Goal: Task Accomplishment & Management: Manage account settings

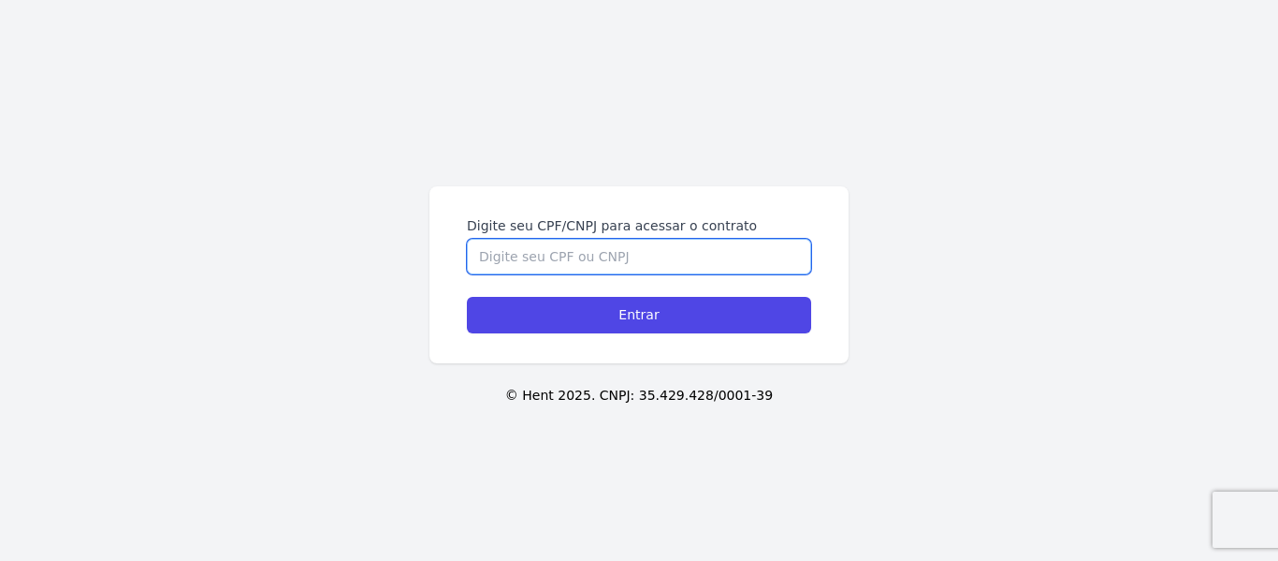
click at [600, 252] on input "Digite seu CPF/CNPJ para acessar o contrato" at bounding box center [639, 257] width 344 height 36
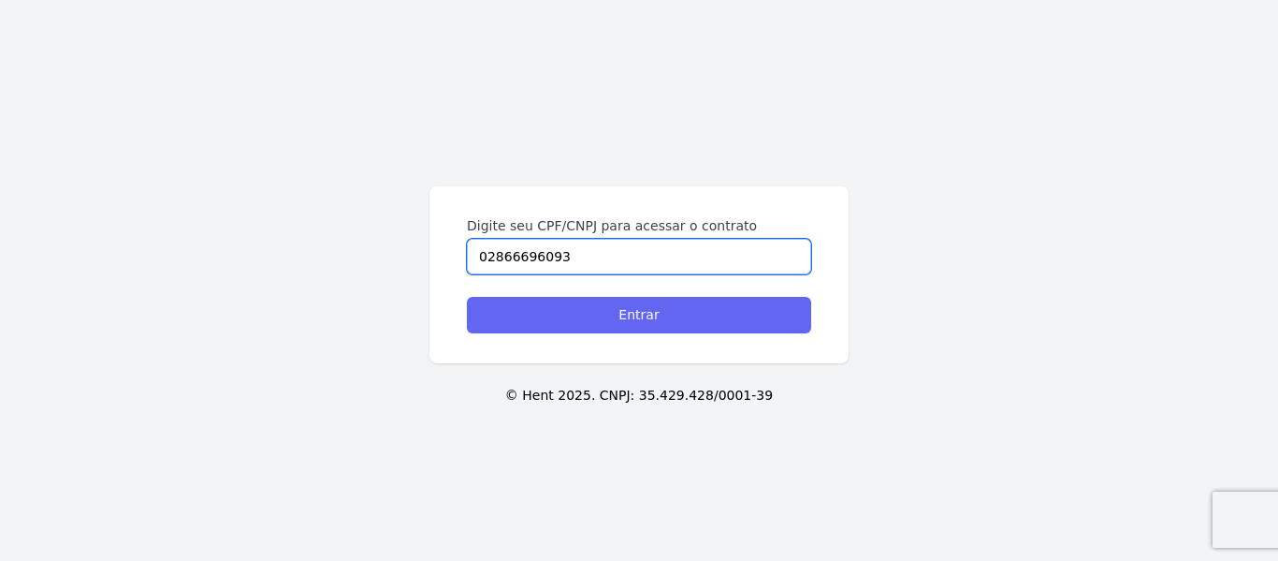
type input "02866696093"
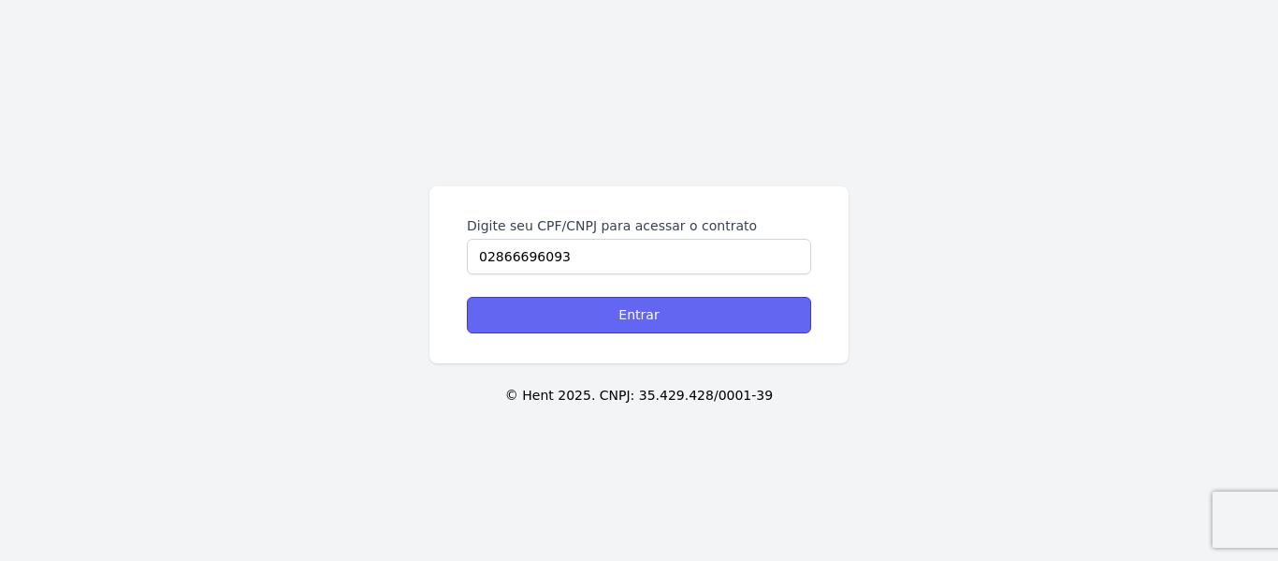
click at [641, 328] on input "Entrar" at bounding box center [639, 315] width 344 height 36
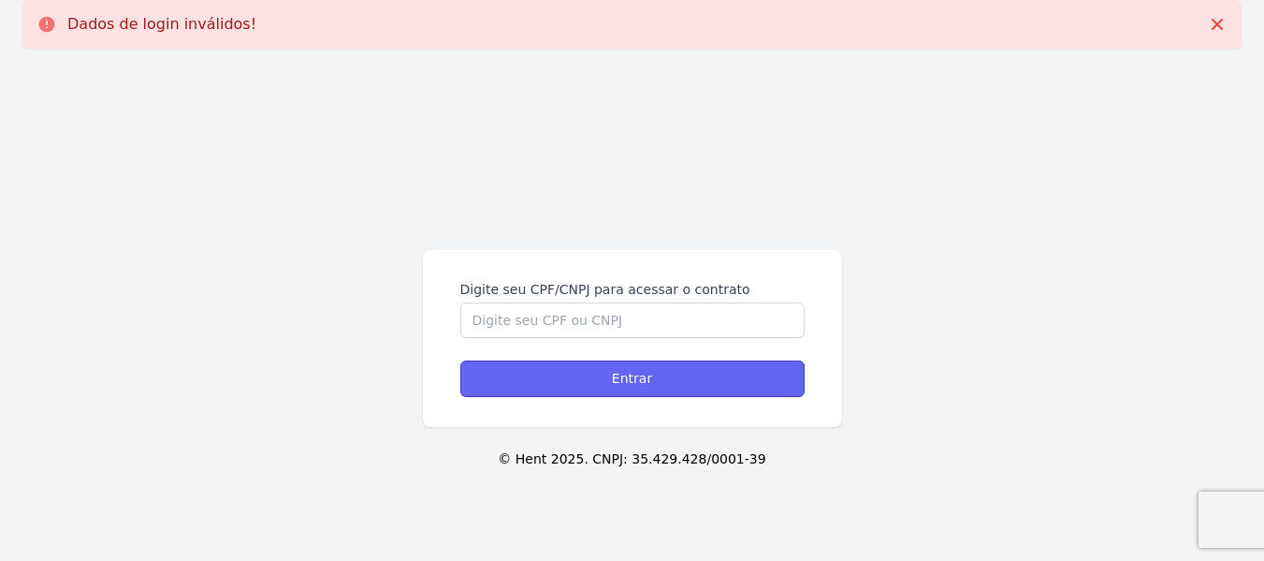
click at [626, 373] on input "Entrar" at bounding box center [632, 378] width 344 height 36
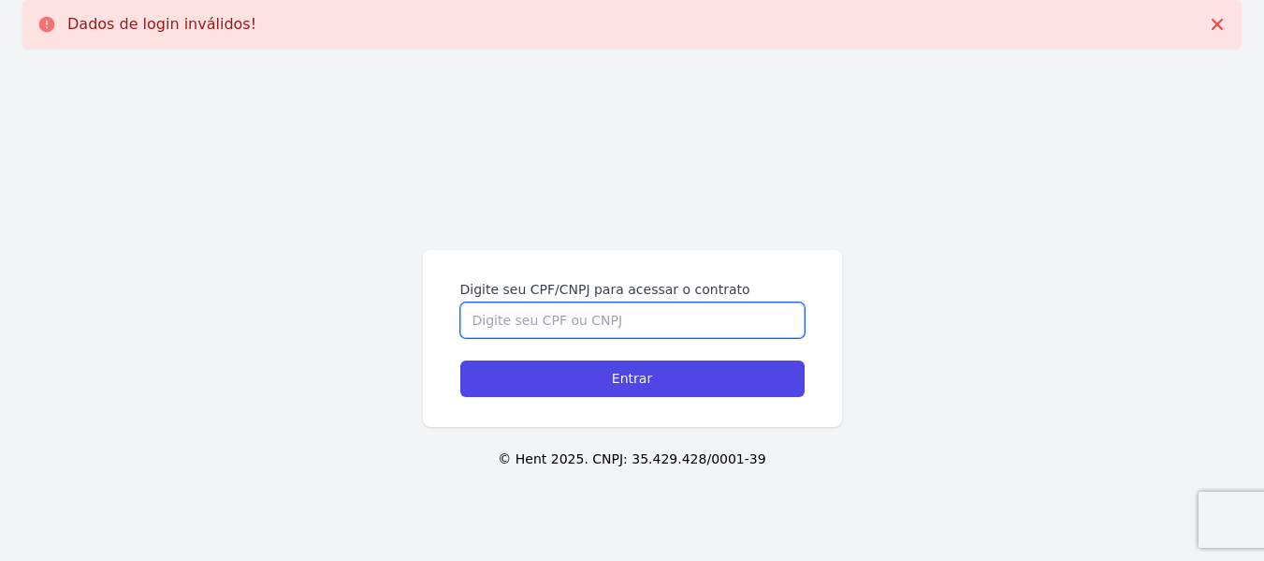
click at [619, 313] on input "Digite seu CPF/CNPJ para acessar o contrato" at bounding box center [632, 320] width 344 height 36
click at [618, 313] on input "Digite seu CPF/CNPJ para acessar o contrato" at bounding box center [632, 320] width 344 height 36
click at [618, 312] on input "Digite seu CPF/CNPJ para acessar o contrato" at bounding box center [632, 320] width 344 height 36
click at [605, 313] on input "Digite seu CPF/CNPJ para acessar o contrato" at bounding box center [632, 320] width 344 height 36
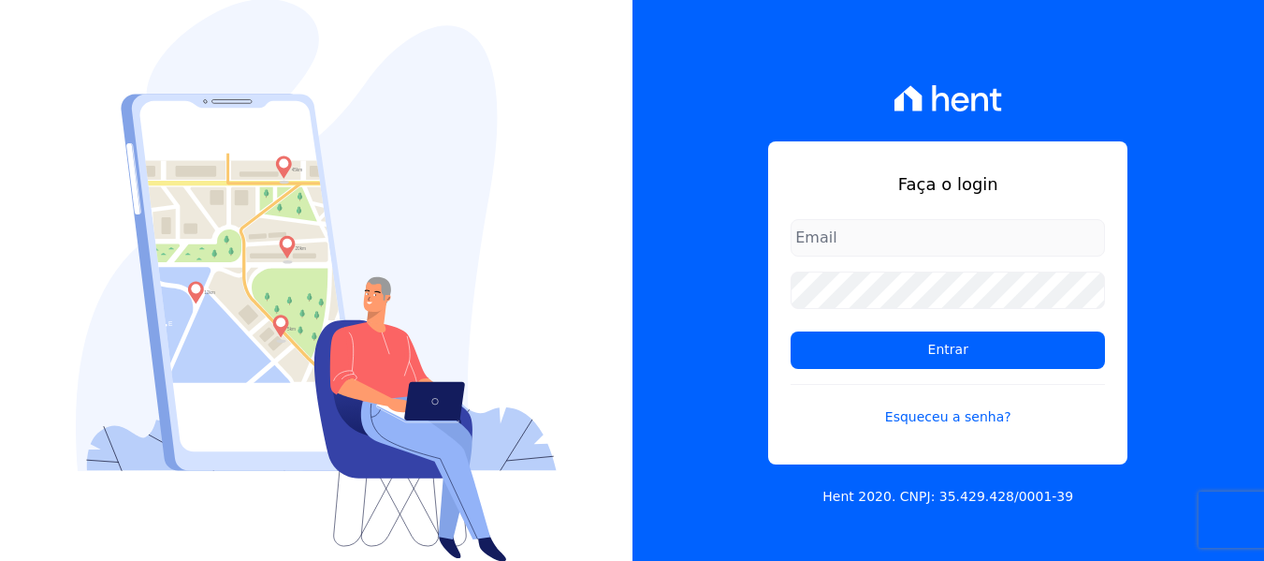
click at [905, 209] on div "Faça o login Entrar Esqueceu a senha?" at bounding box center [947, 302] width 359 height 323
click at [906, 238] on input "email" at bounding box center [948, 237] width 314 height 37
click at [908, 244] on input "email" at bounding box center [948, 237] width 314 height 37
click at [975, 426] on link "Esqueceu a senha?" at bounding box center [948, 405] width 314 height 43
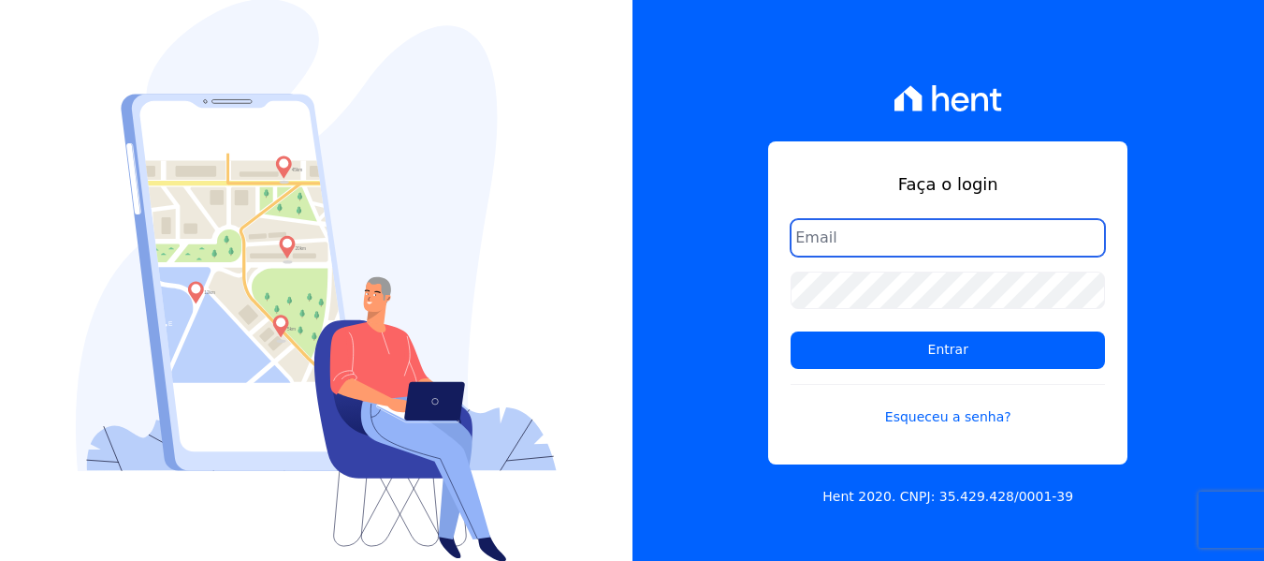
drag, startPoint x: 879, startPoint y: 226, endPoint x: 877, endPoint y: 241, distance: 16.0
click at [879, 230] on input "email" at bounding box center [948, 237] width 314 height 37
click at [877, 241] on input "email" at bounding box center [948, 237] width 314 height 37
type input "araujosleonardo95@gmail.com"
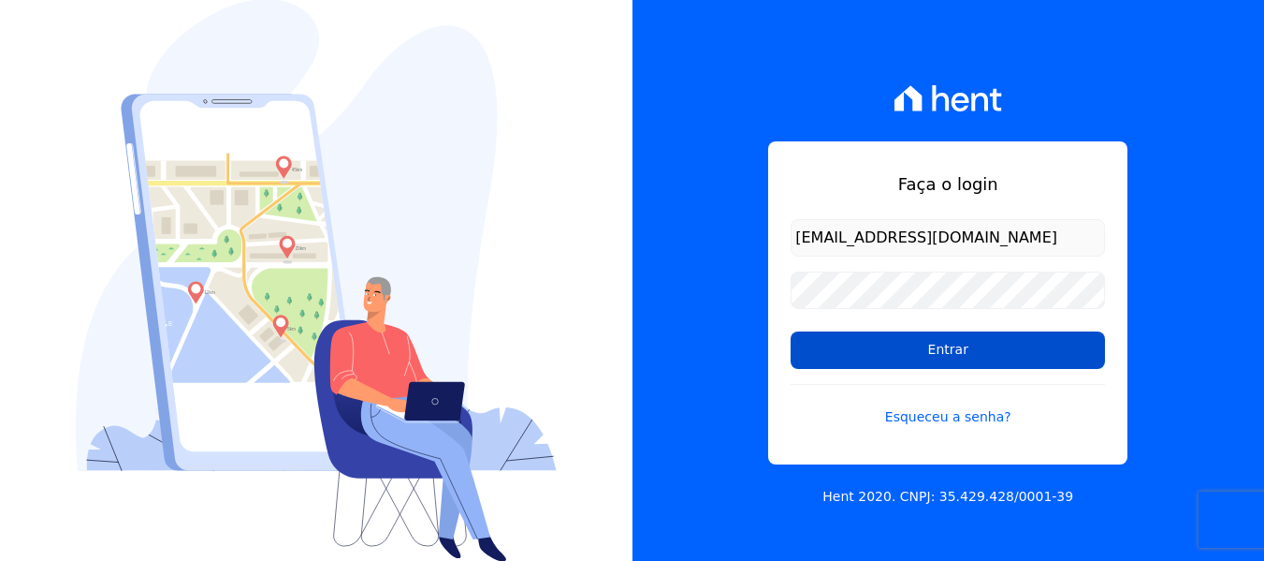
click at [944, 341] on input "Entrar" at bounding box center [948, 349] width 314 height 37
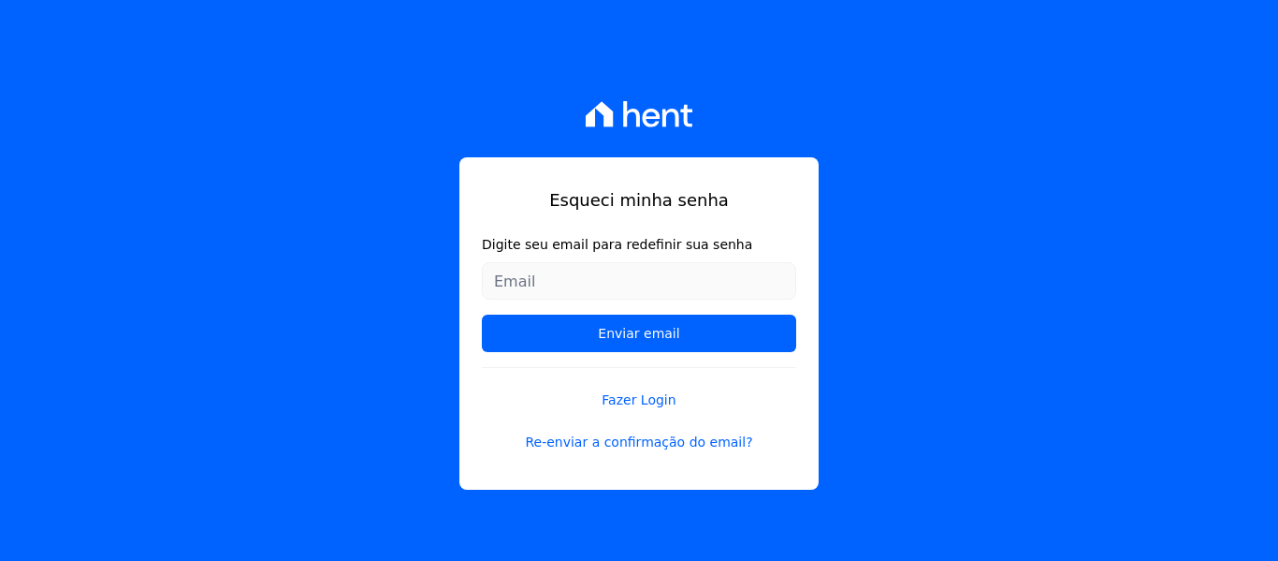
click at [624, 292] on input "Digite seu email para redefinir sua senha" at bounding box center [639, 280] width 314 height 37
click at [619, 270] on input "Digite seu email para redefinir sua senha" at bounding box center [639, 280] width 314 height 37
click at [576, 272] on input "Digite seu email para redefinir sua senha" at bounding box center [639, 280] width 314 height 37
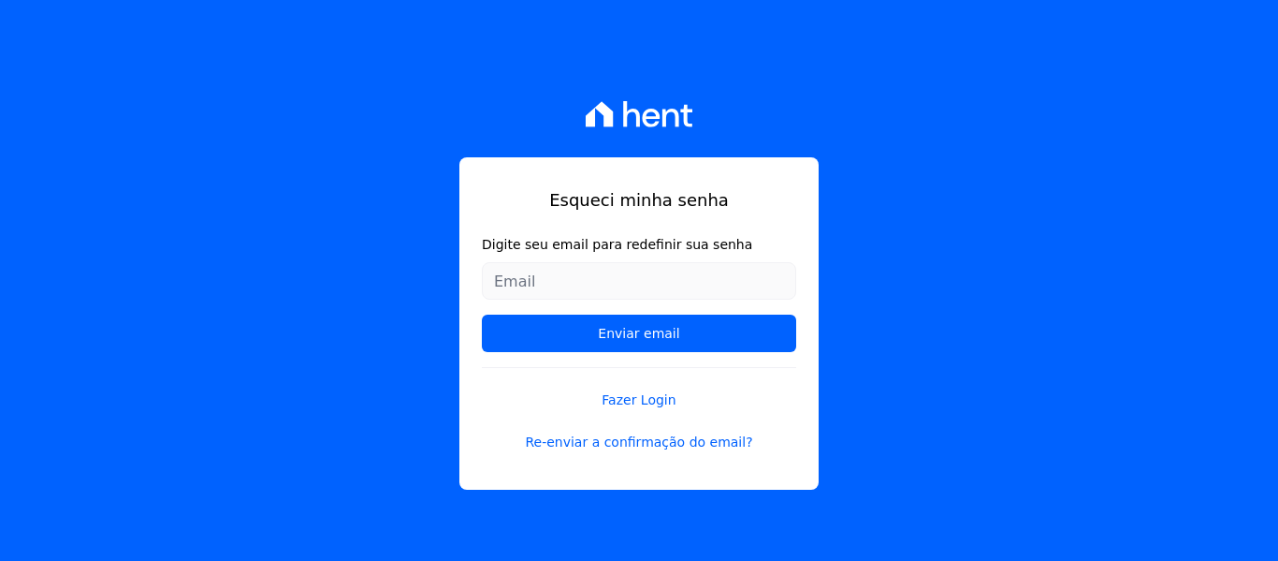
click at [576, 272] on input "Digite seu email para redefinir sua senha" at bounding box center [639, 280] width 314 height 37
type input "a"
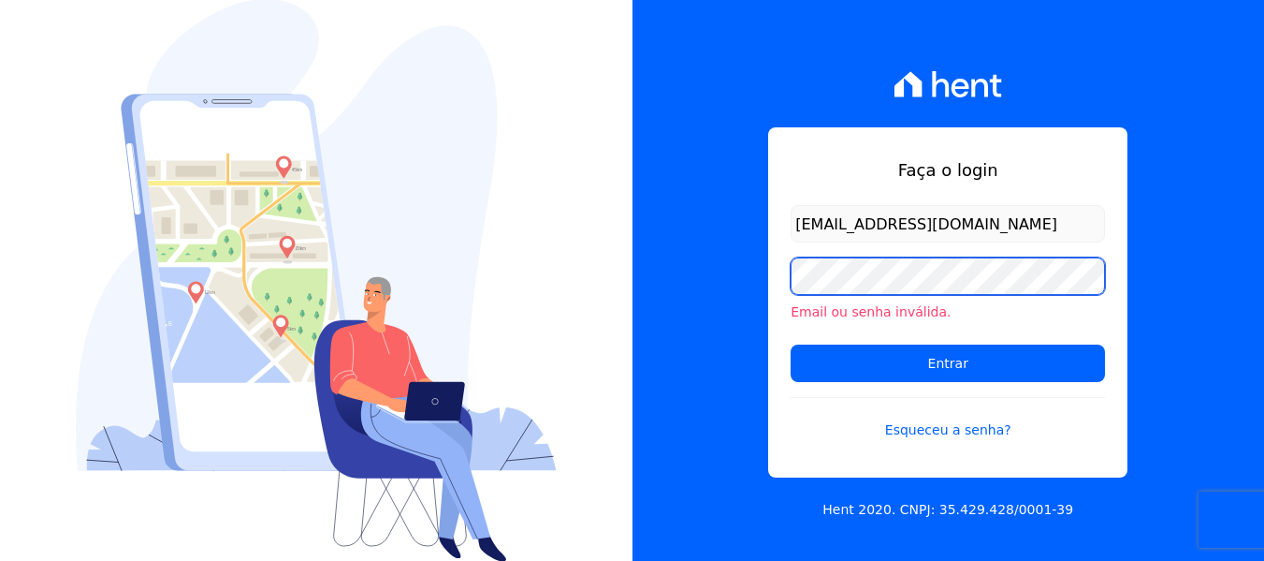
click at [661, 291] on div "Faça o login [EMAIL_ADDRESS][DOMAIN_NAME] Email ou senha inválida. Entrar Esque…" at bounding box center [949, 280] width 633 height 561
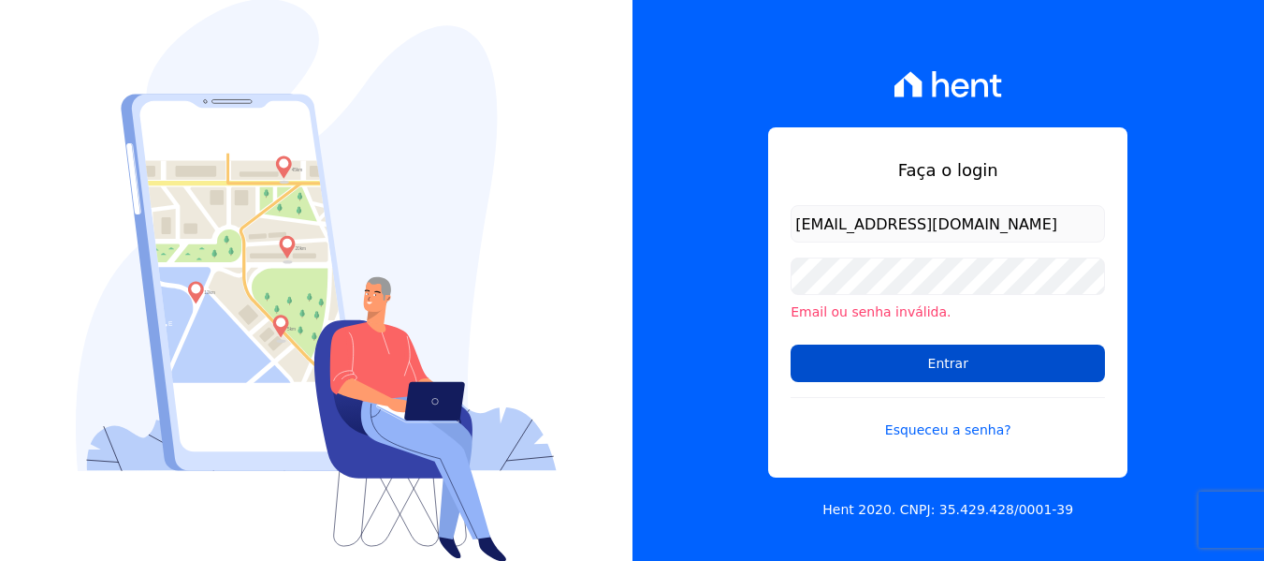
click at [888, 354] on input "Entrar" at bounding box center [948, 362] width 314 height 37
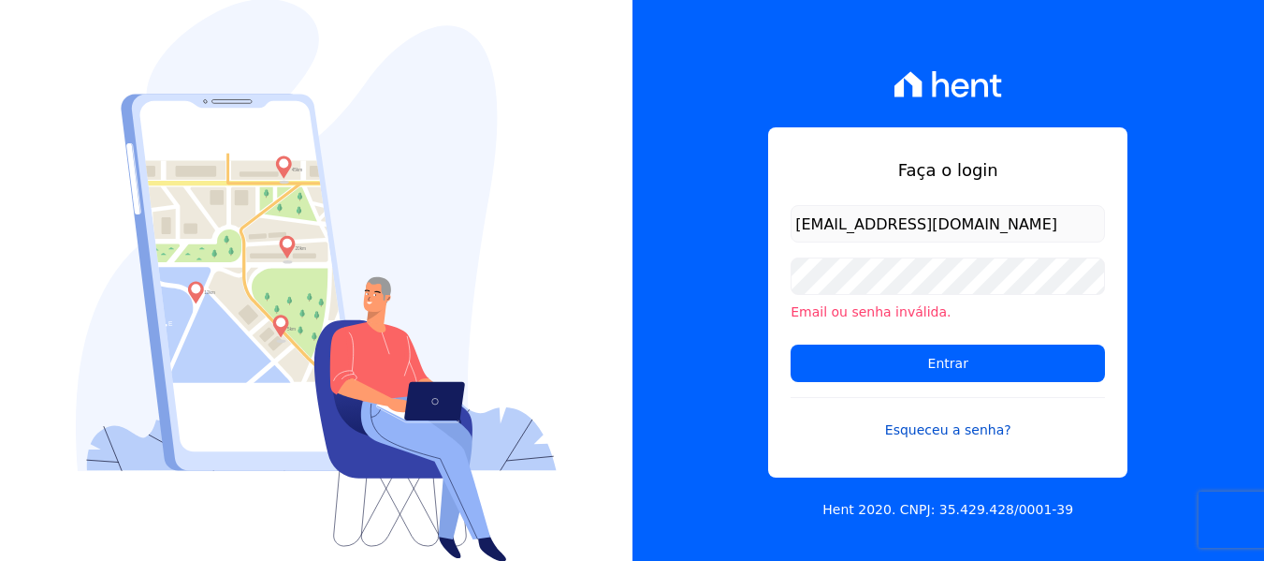
click at [984, 434] on link "Esqueceu a senha?" at bounding box center [948, 418] width 314 height 43
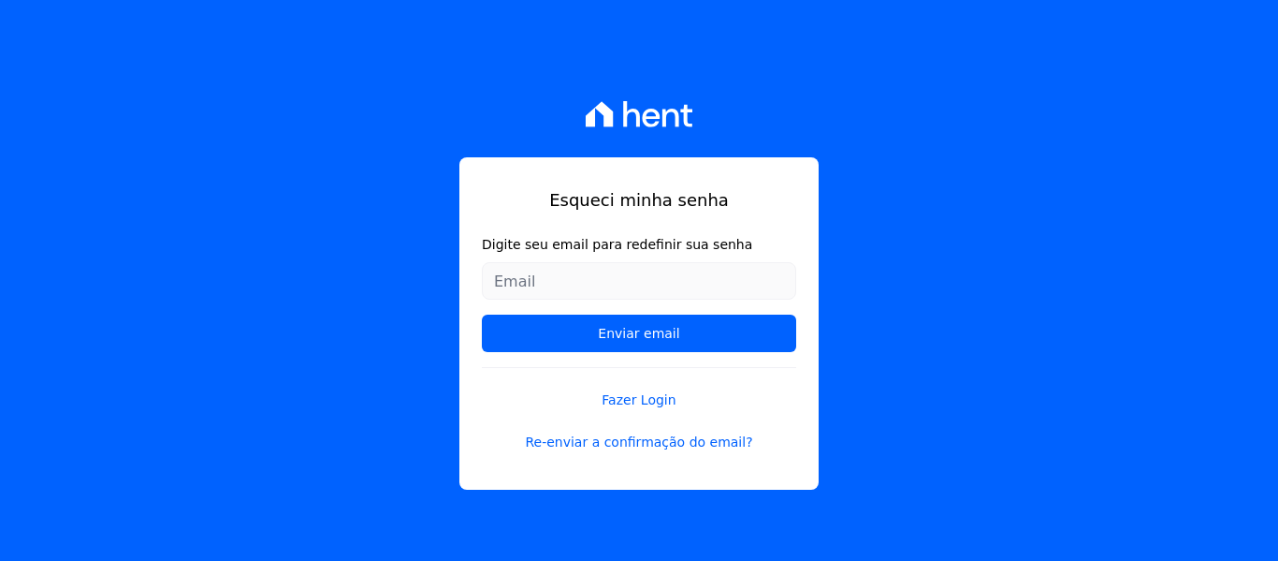
click at [650, 267] on input "Digite seu email para redefinir sua senha" at bounding box center [639, 280] width 314 height 37
click at [624, 284] on input "Digite seu email para redefinir sua senha" at bounding box center [639, 280] width 314 height 37
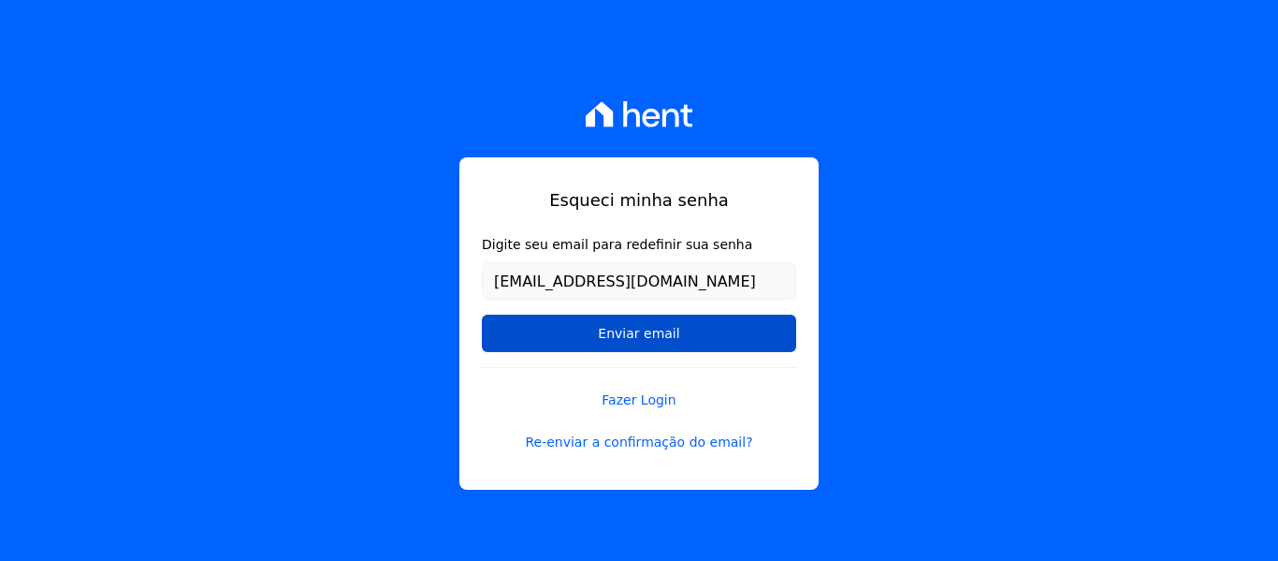
click at [655, 330] on input "Enviar email" at bounding box center [639, 332] width 314 height 37
click at [656, 331] on input "Enviar email" at bounding box center [639, 332] width 314 height 37
click at [647, 335] on input "Enviar email" at bounding box center [639, 332] width 314 height 37
click at [634, 314] on input "Enviar email" at bounding box center [639, 332] width 314 height 37
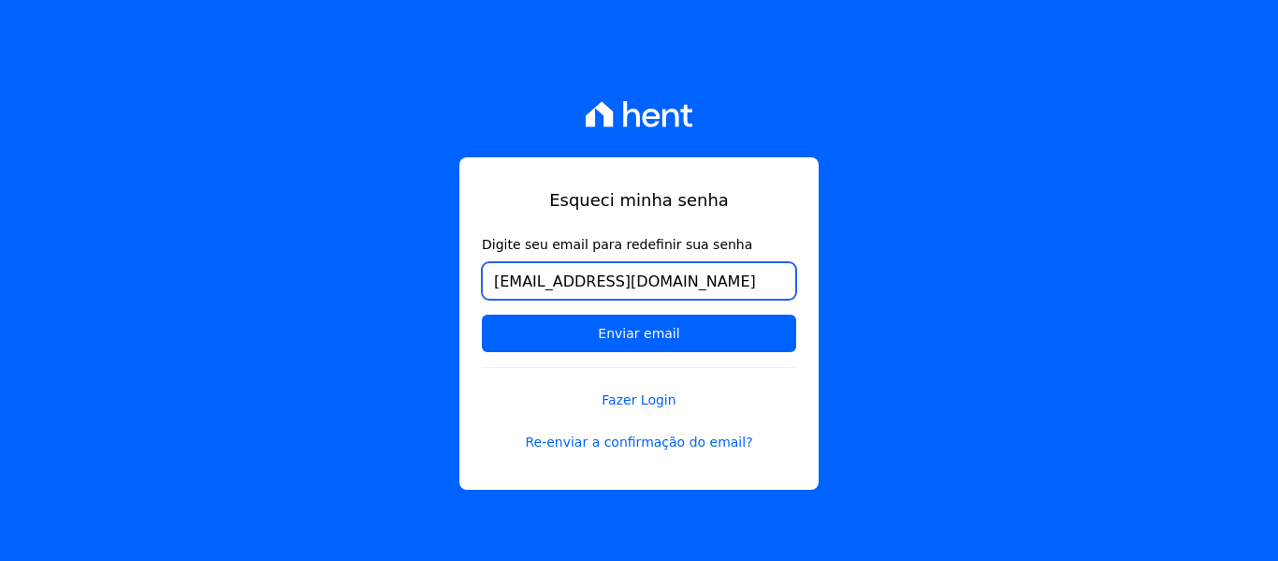
click at [736, 282] on input "[EMAIL_ADDRESS][DOMAIN_NAME]" at bounding box center [639, 280] width 314 height 37
type input "araujosleonardo95@gmail.com"
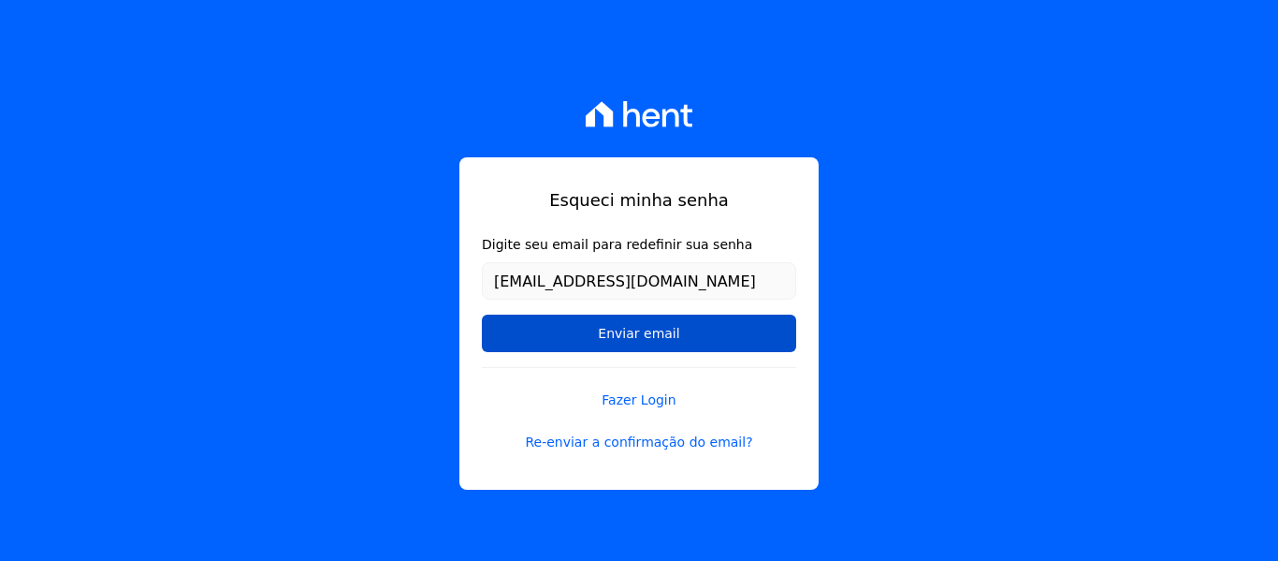
click at [587, 342] on input "Enviar email" at bounding box center [639, 332] width 314 height 37
click at [683, 319] on input "Enviar email" at bounding box center [639, 332] width 314 height 37
click at [678, 326] on input "Enviar email" at bounding box center [639, 332] width 314 height 37
click at [672, 329] on input "Enviar email" at bounding box center [639, 332] width 314 height 37
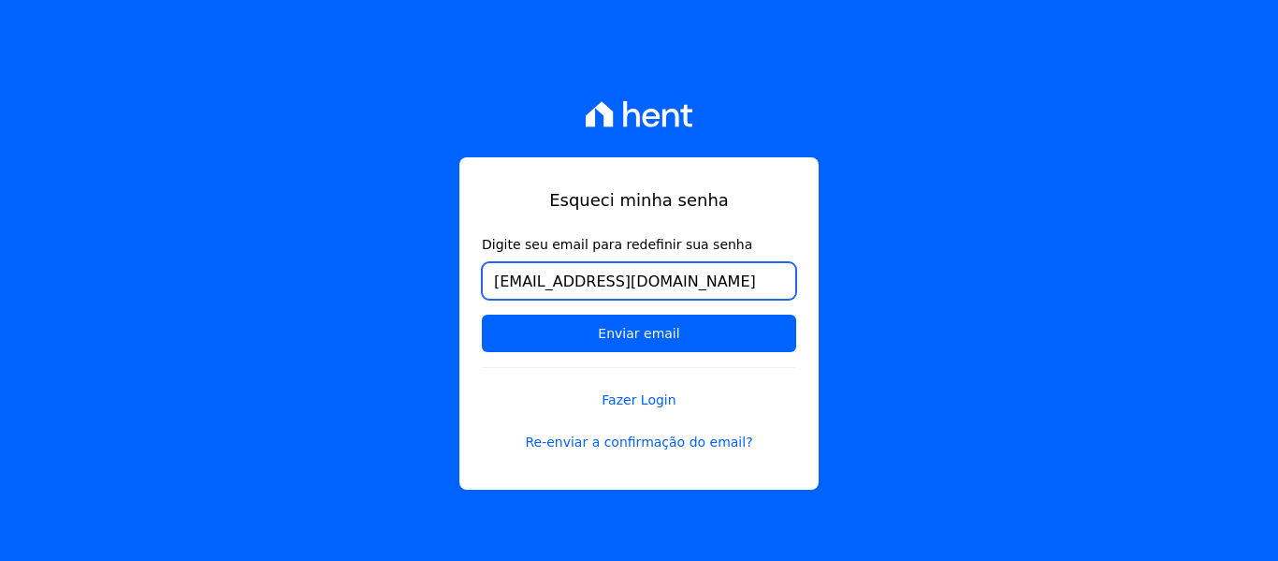
click at [719, 291] on input "araujosleonardo95@gmail.com" at bounding box center [639, 280] width 314 height 37
click at [482, 314] on input "Enviar email" at bounding box center [639, 332] width 314 height 37
click at [654, 116] on icon at bounding box center [640, 114] width 108 height 26
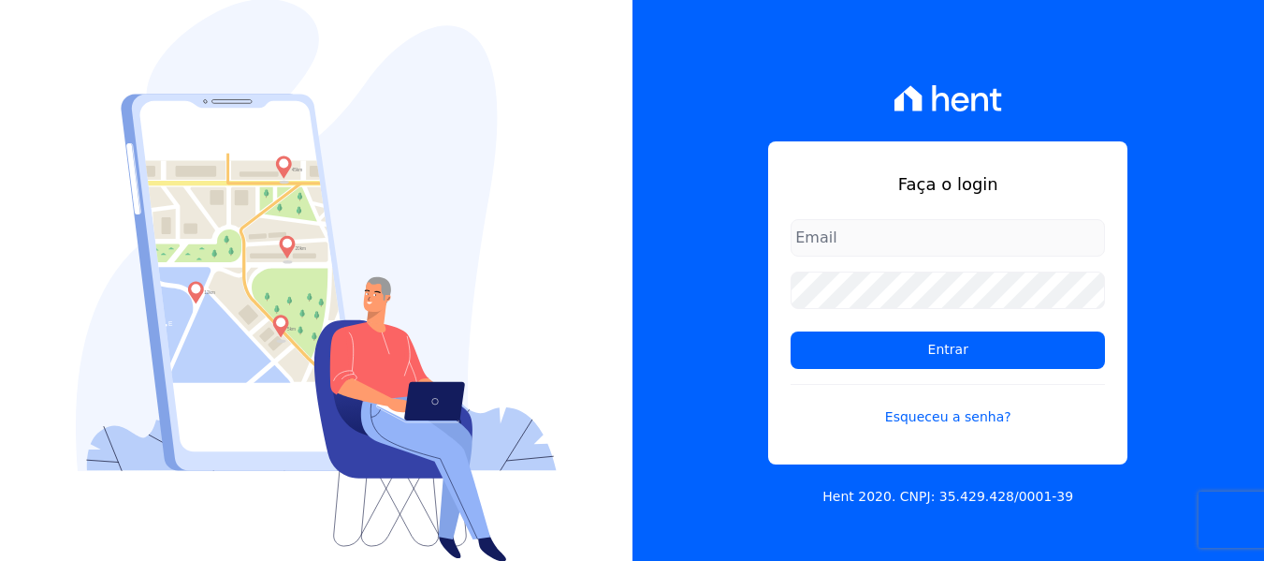
click at [890, 243] on input "email" at bounding box center [948, 237] width 314 height 37
click at [889, 241] on input "email" at bounding box center [948, 237] width 314 height 37
click at [888, 240] on input "email" at bounding box center [948, 237] width 314 height 37
